Goal: Communication & Community: Share content

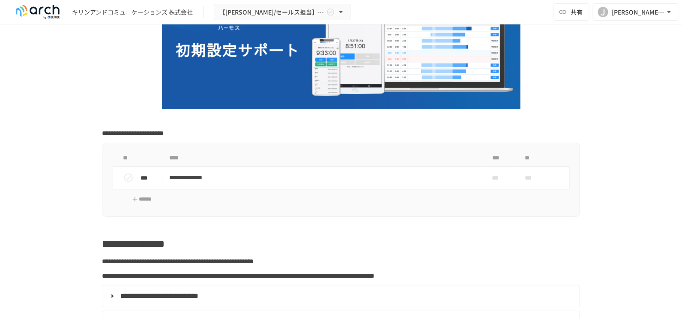
scroll to position [129, 0]
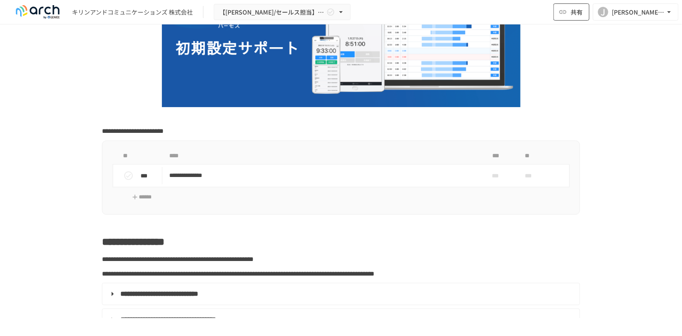
click at [517, 10] on span "共有" at bounding box center [577, 11] width 12 height 9
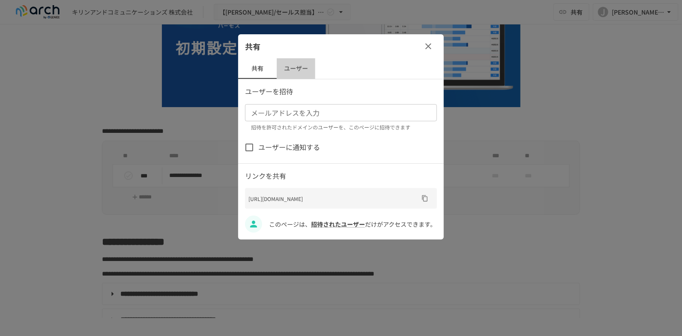
click at [292, 66] on button "ユーザー" at bounding box center [296, 68] width 39 height 21
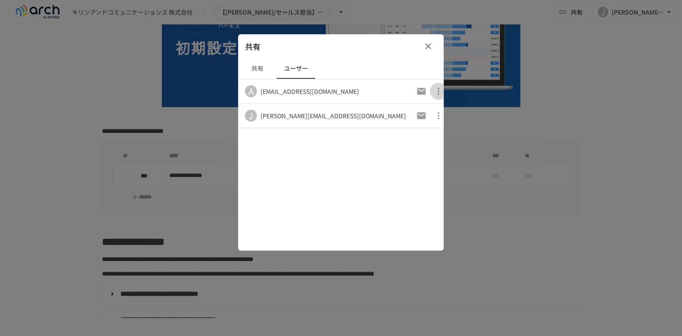
click at [438, 89] on icon "button" at bounding box center [439, 91] width 2 height 7
click at [331, 177] on div at bounding box center [341, 168] width 682 height 336
click at [252, 67] on button "共有" at bounding box center [257, 68] width 39 height 21
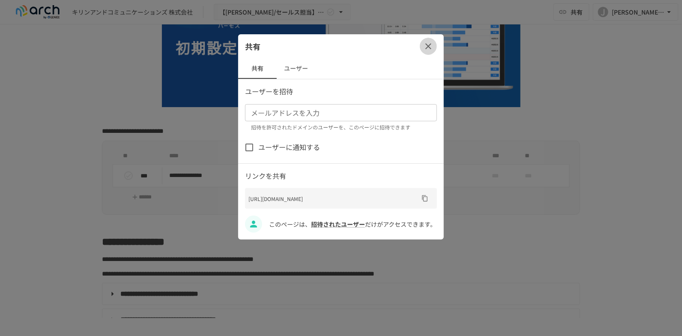
click at [429, 49] on icon "button" at bounding box center [429, 46] width 10 height 10
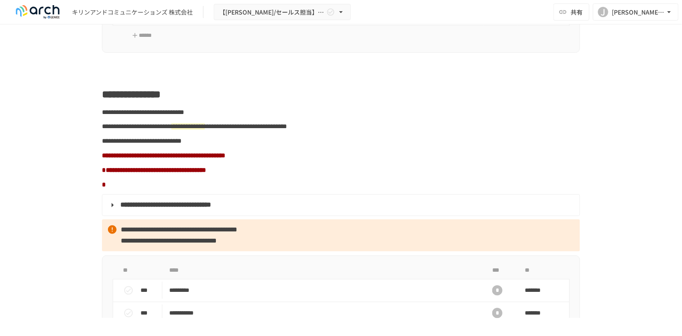
scroll to position [600, 0]
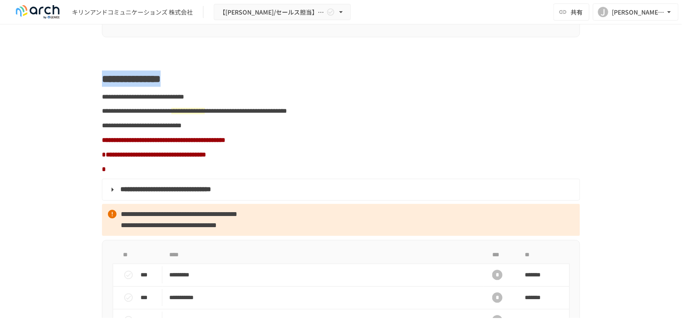
drag, startPoint x: 100, startPoint y: 84, endPoint x: 269, endPoint y: 90, distance: 169.0
click at [269, 87] on h2 "**********" at bounding box center [341, 78] width 478 height 17
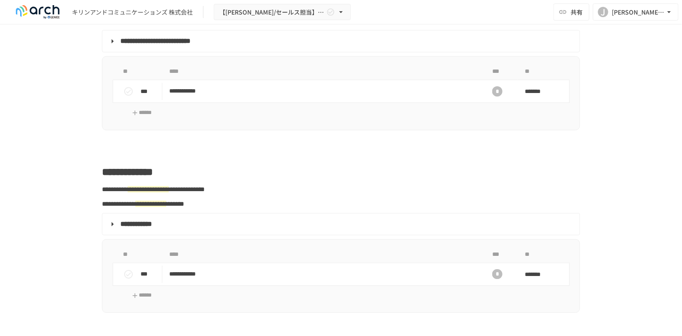
scroll to position [1072, 0]
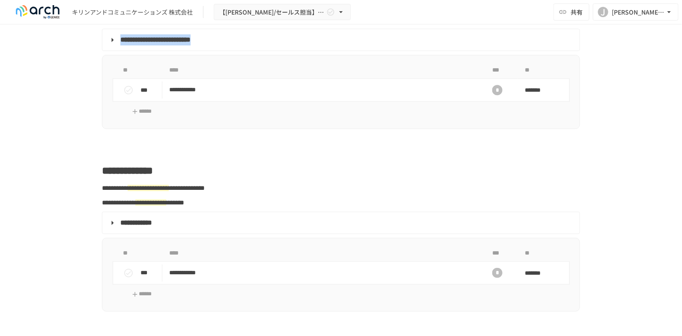
drag, startPoint x: 96, startPoint y: 46, endPoint x: 296, endPoint y: 53, distance: 199.9
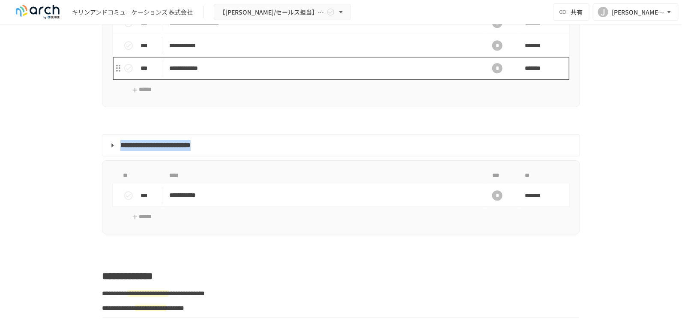
scroll to position [857, 0]
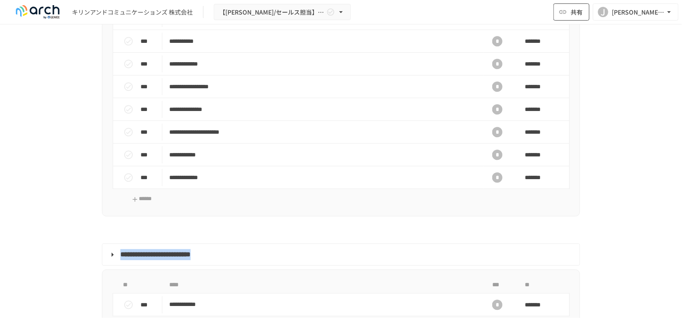
click at [517, 11] on span "共有" at bounding box center [577, 11] width 12 height 9
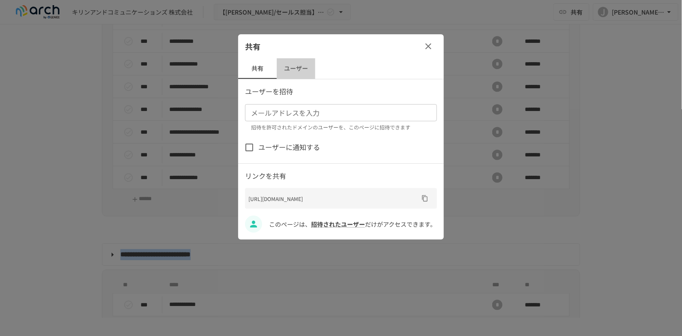
click at [294, 72] on button "ユーザー" at bounding box center [296, 68] width 39 height 21
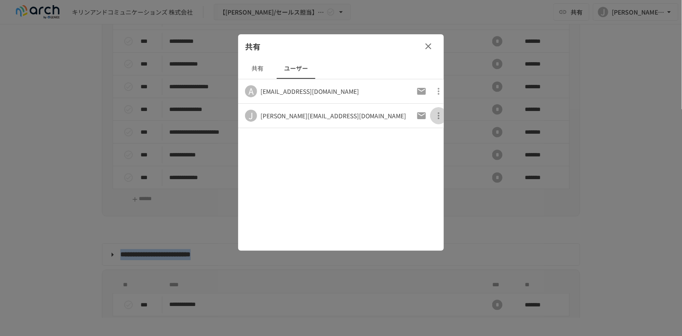
click at [434, 114] on icon "button" at bounding box center [439, 116] width 10 height 10
click at [337, 200] on div at bounding box center [341, 168] width 682 height 336
click at [258, 70] on button "共有" at bounding box center [257, 68] width 39 height 21
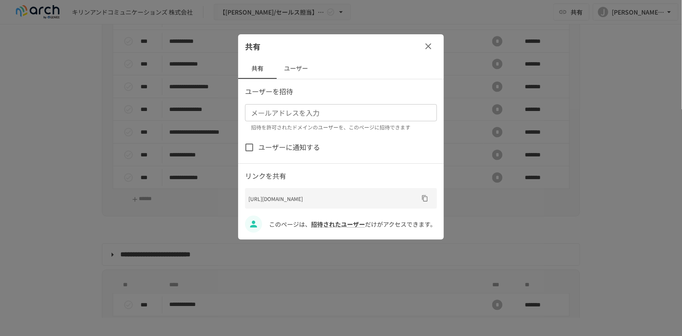
click at [288, 68] on button "ユーザー" at bounding box center [296, 68] width 39 height 21
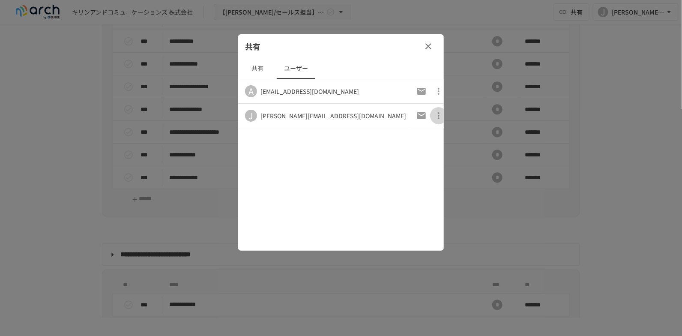
click at [436, 117] on icon "button" at bounding box center [439, 116] width 10 height 10
click at [328, 181] on div at bounding box center [341, 168] width 682 height 336
click at [434, 114] on icon "button" at bounding box center [439, 116] width 10 height 10
click at [386, 136] on ul "アクセス許可を取り消す" at bounding box center [396, 135] width 89 height 23
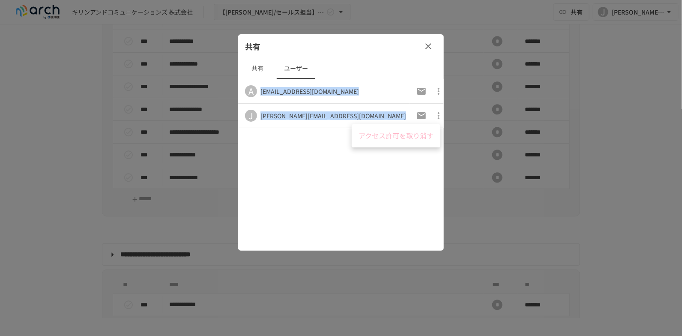
click at [386, 136] on ul "アクセス許可を取り消す" at bounding box center [396, 135] width 89 height 23
drag, startPoint x: 391, startPoint y: 158, endPoint x: 397, endPoint y: 153, distance: 8.3
click at [391, 159] on div at bounding box center [341, 168] width 682 height 336
click at [434, 89] on icon "button" at bounding box center [439, 91] width 10 height 10
click at [314, 150] on div at bounding box center [341, 168] width 682 height 336
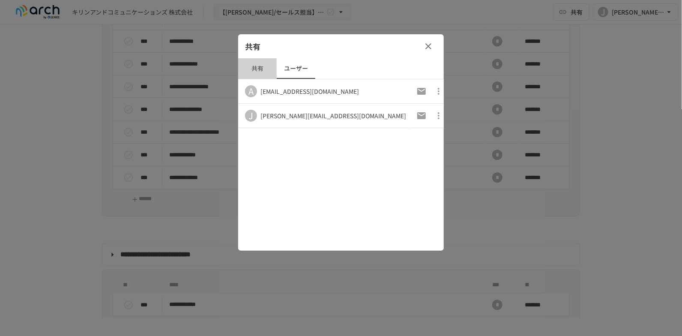
click at [258, 69] on button "共有" at bounding box center [257, 68] width 39 height 21
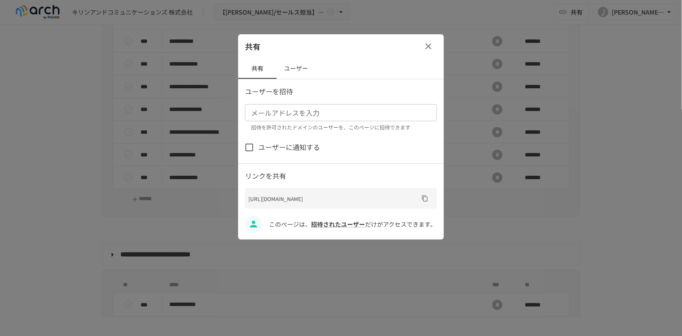
click at [285, 117] on input "メールアドレスを入力" at bounding box center [341, 113] width 186 height 12
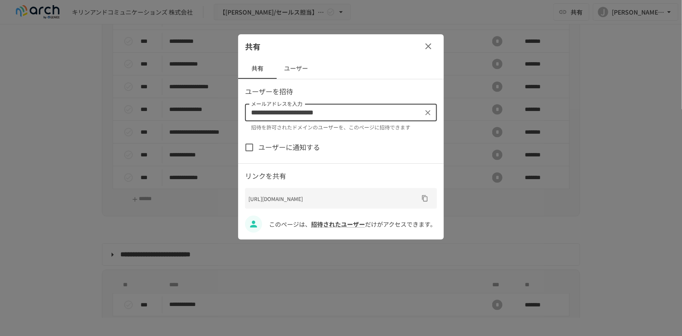
type input "**********"
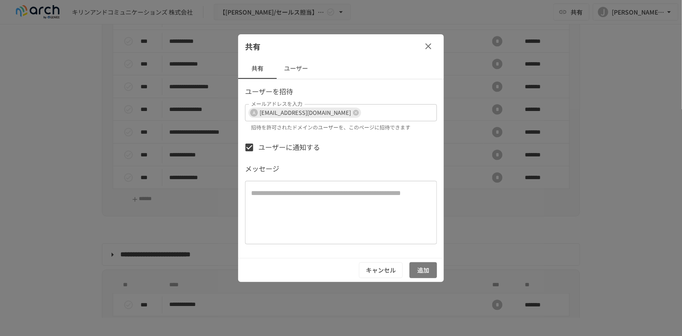
click at [417, 271] on button "追加" at bounding box center [423, 270] width 27 height 16
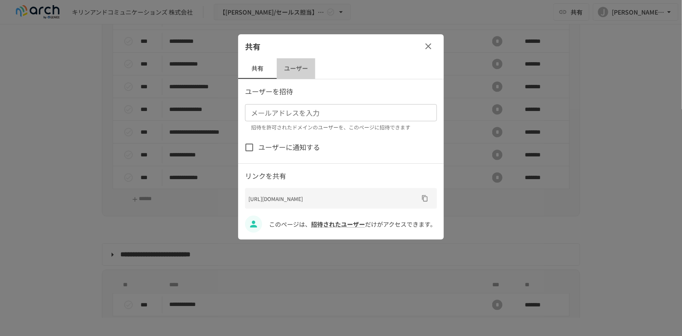
click at [290, 68] on button "ユーザー" at bounding box center [296, 68] width 39 height 21
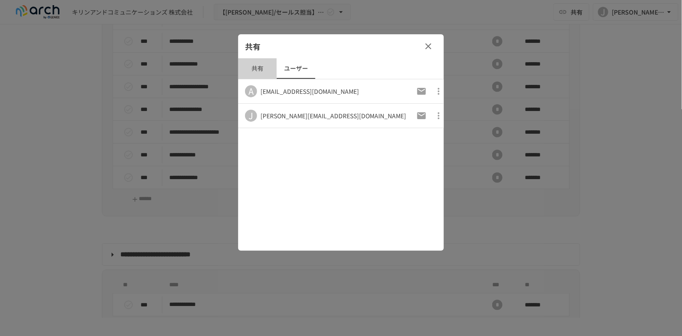
click at [255, 70] on button "共有" at bounding box center [257, 68] width 39 height 21
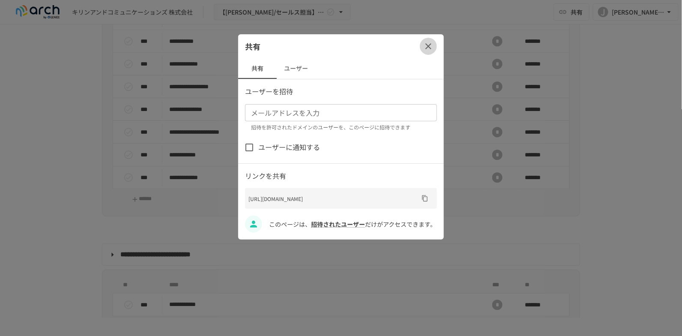
click at [426, 44] on icon "button" at bounding box center [429, 46] width 6 height 6
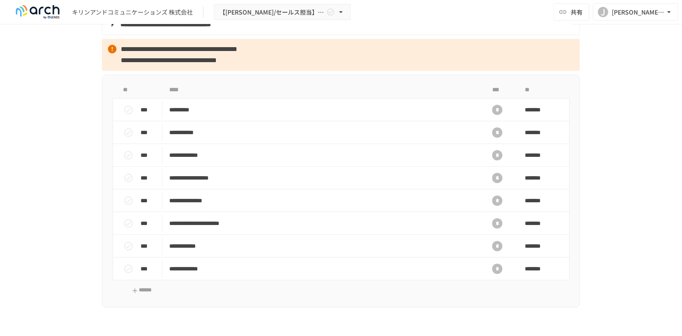
scroll to position [771, 0]
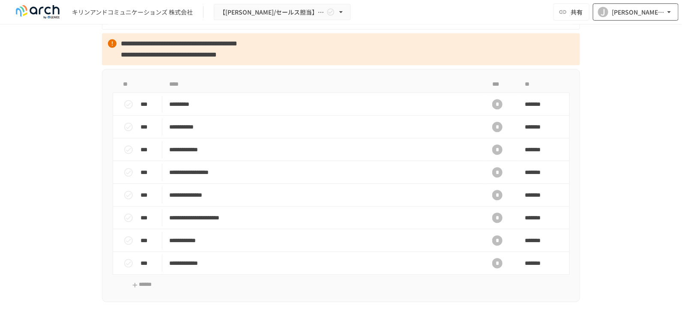
click at [517, 13] on icon "button" at bounding box center [669, 12] width 9 height 9
click at [517, 33] on li "組織設定" at bounding box center [634, 31] width 81 height 15
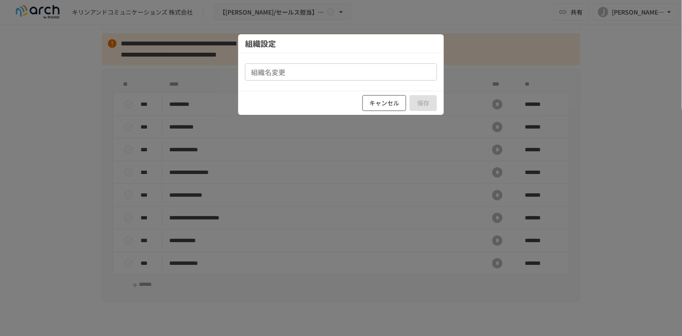
click at [382, 102] on button "キャンセル" at bounding box center [385, 103] width 44 height 16
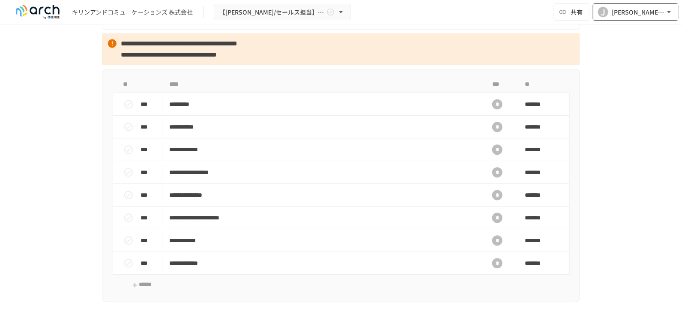
click at [517, 12] on icon "button" at bounding box center [669, 12] width 3 height 2
click at [517, 48] on li "メール通知設定" at bounding box center [634, 46] width 81 height 15
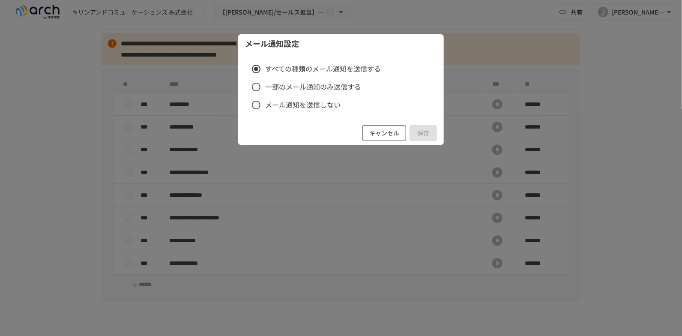
click at [377, 134] on button "キャンセル" at bounding box center [385, 133] width 44 height 16
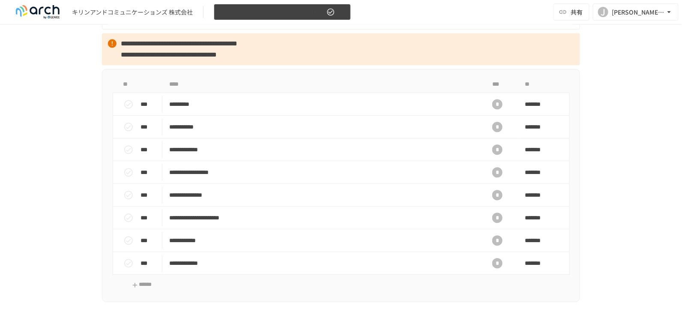
click at [342, 9] on icon "button" at bounding box center [341, 12] width 9 height 9
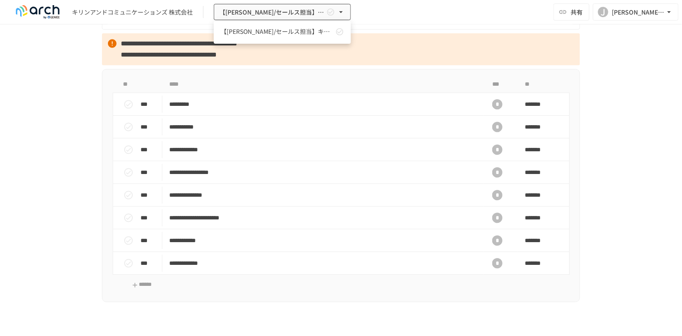
click at [398, 8] on div at bounding box center [341, 168] width 682 height 336
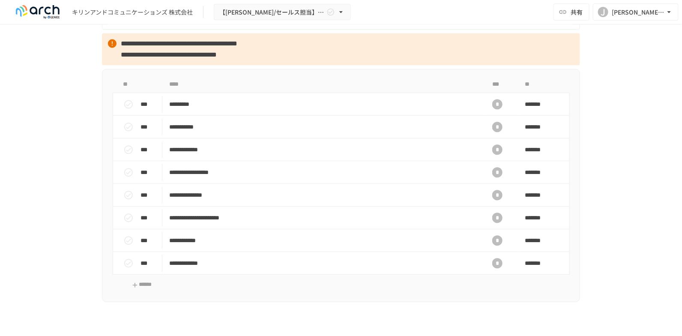
click at [517, 75] on div "**********" at bounding box center [341, 171] width 682 height 294
click at [517, 14] on span "共有" at bounding box center [577, 11] width 12 height 9
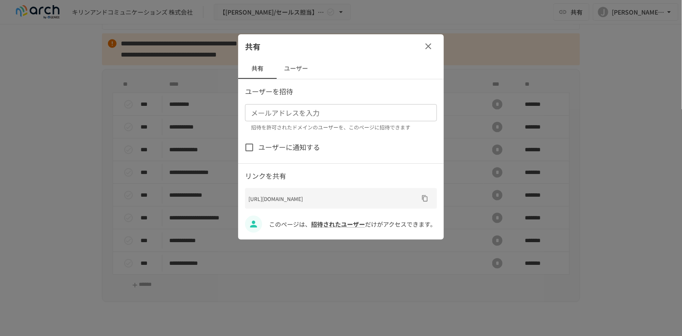
click at [430, 44] on icon "button" at bounding box center [429, 46] width 6 height 6
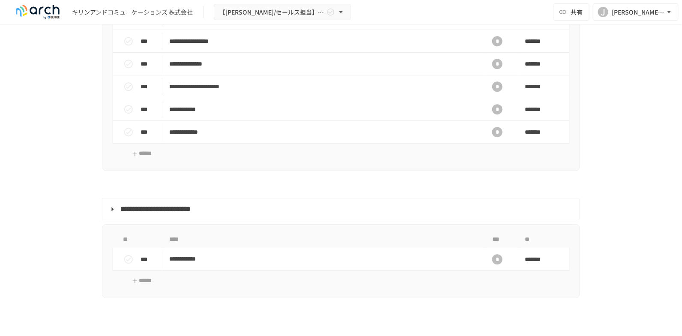
scroll to position [900, 0]
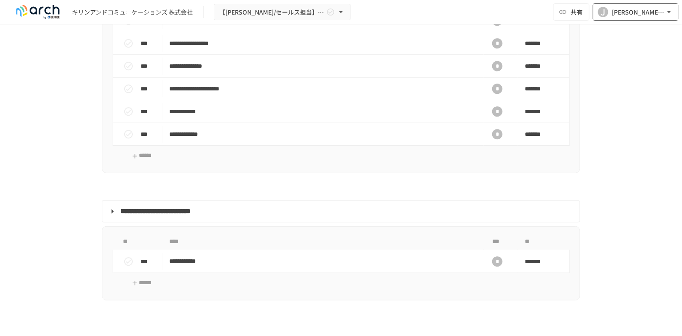
click at [517, 13] on icon "button" at bounding box center [669, 12] width 9 height 9
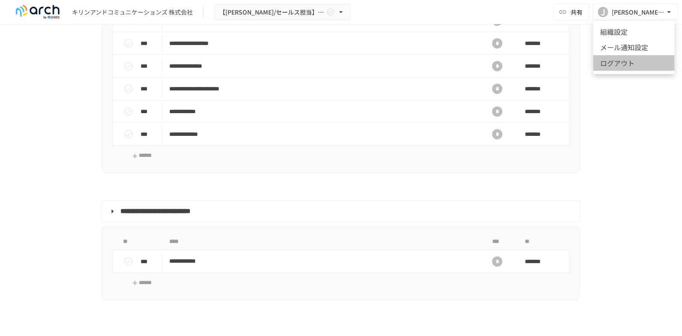
click at [517, 67] on li "ログアウト" at bounding box center [634, 63] width 81 height 16
